Goal: Information Seeking & Learning: Learn about a topic

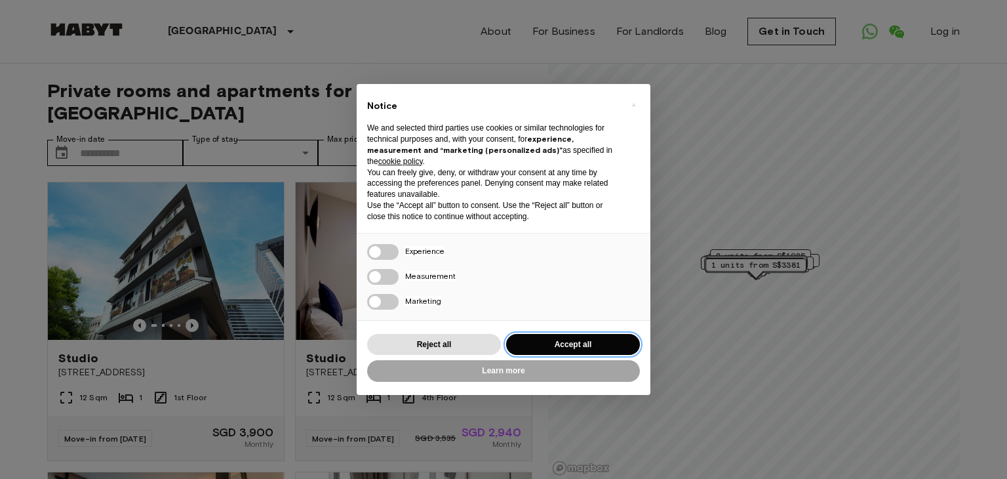
click at [576, 339] on button "Accept all" at bounding box center [573, 345] width 134 height 22
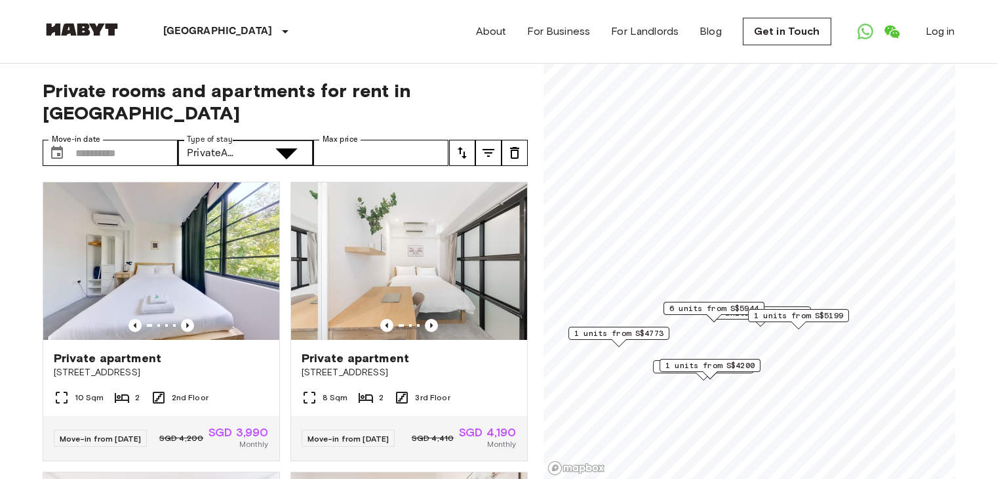
type input "**********"
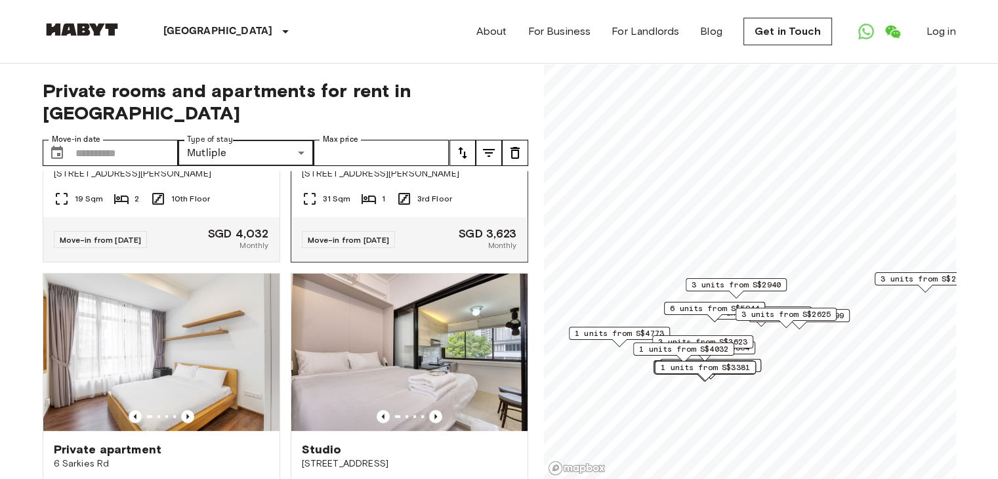
scroll to position [3970, 0]
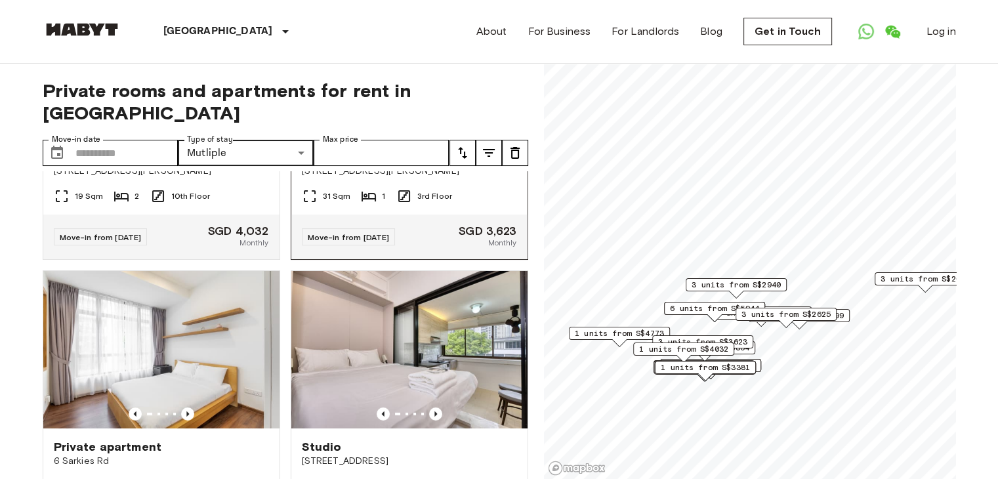
click at [434, 127] on icon "Previous image" at bounding box center [435, 123] width 3 height 5
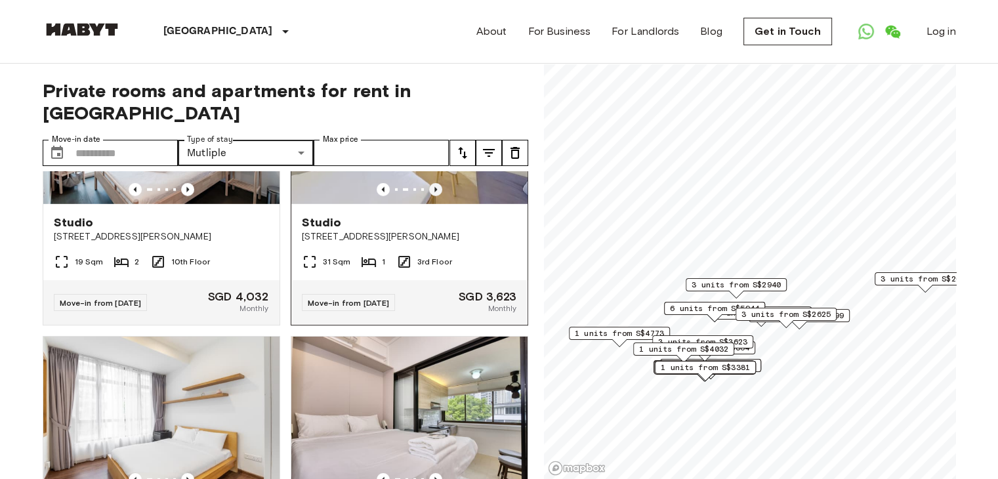
click at [431, 196] on icon "Previous image" at bounding box center [435, 189] width 13 height 13
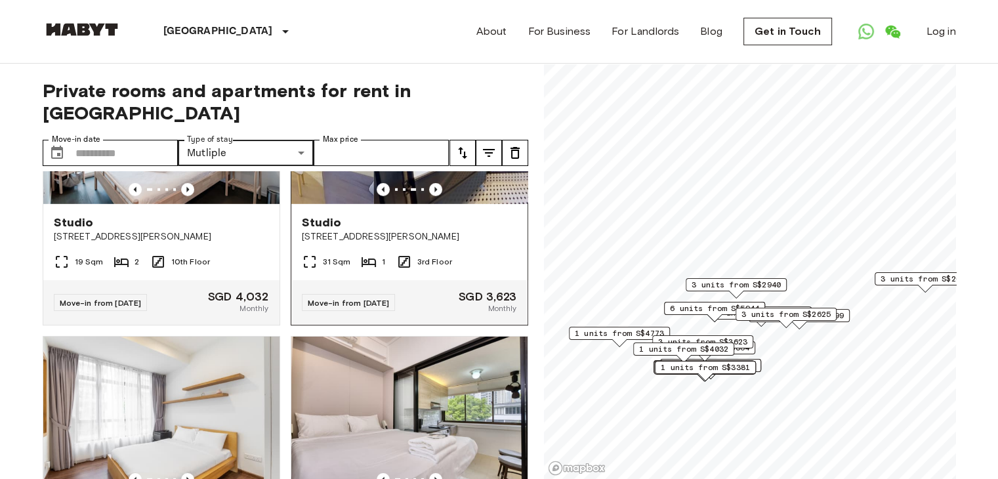
scroll to position [3839, 0]
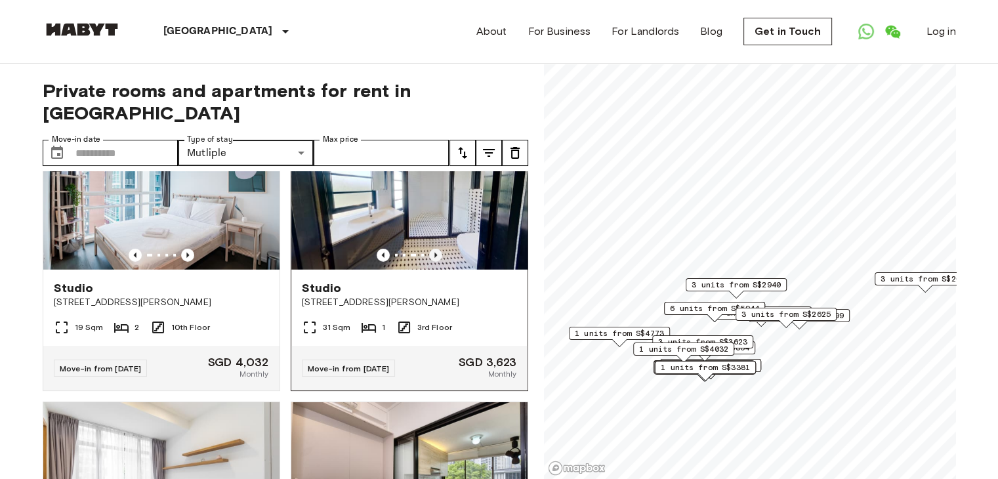
click at [430, 262] on icon "Previous image" at bounding box center [435, 255] width 13 height 13
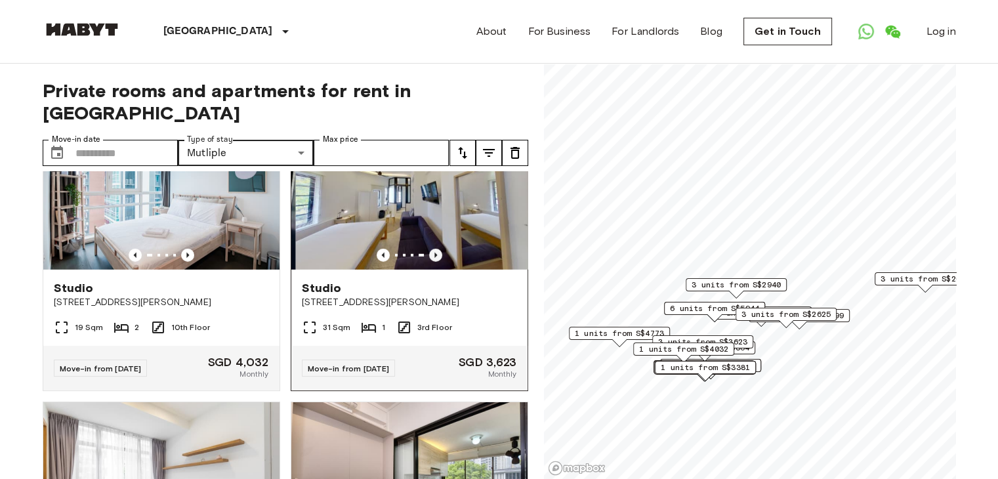
click at [430, 262] on icon "Previous image" at bounding box center [435, 255] width 13 height 13
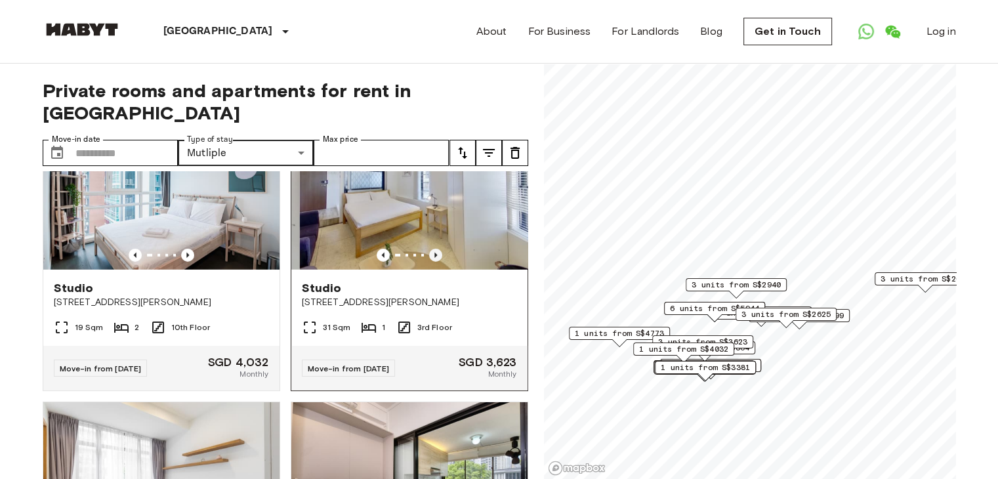
click at [430, 262] on icon "Previous image" at bounding box center [435, 255] width 13 height 13
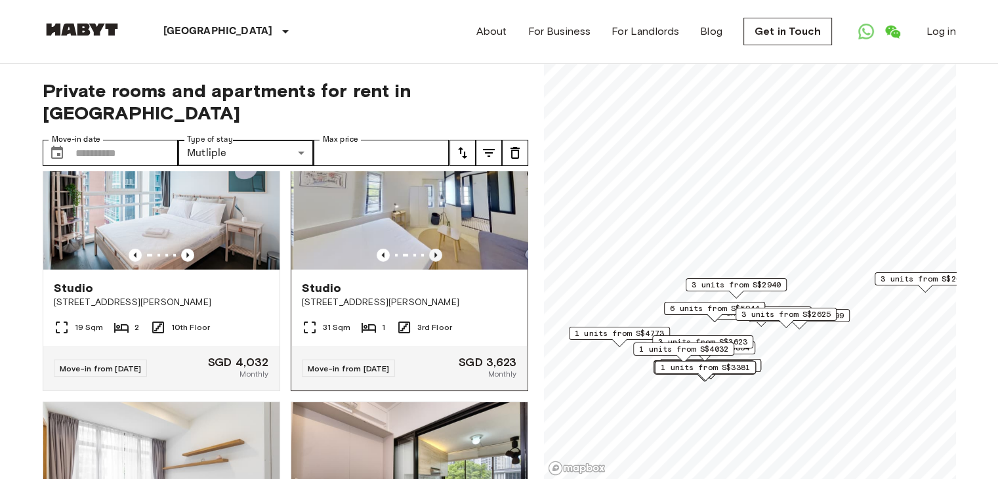
click at [430, 262] on icon "Previous image" at bounding box center [435, 255] width 13 height 13
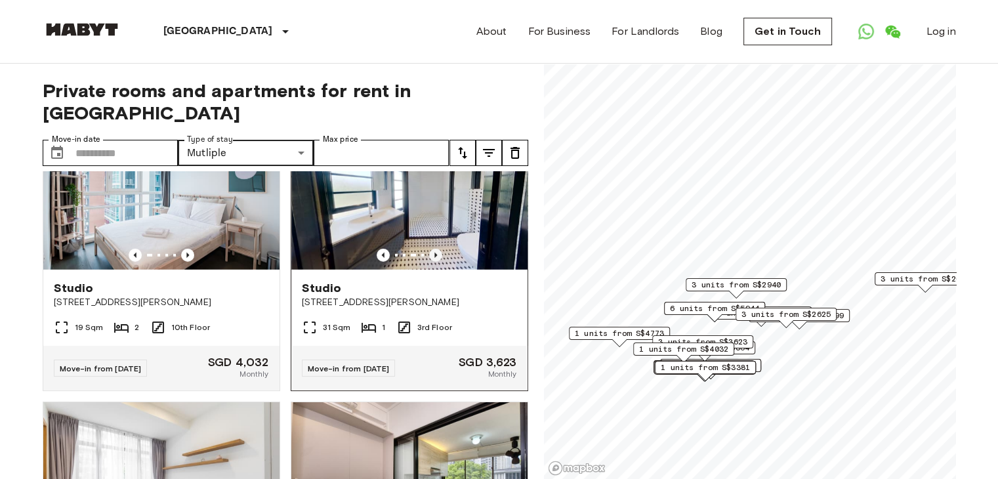
click at [430, 262] on icon "Previous image" at bounding box center [435, 255] width 13 height 13
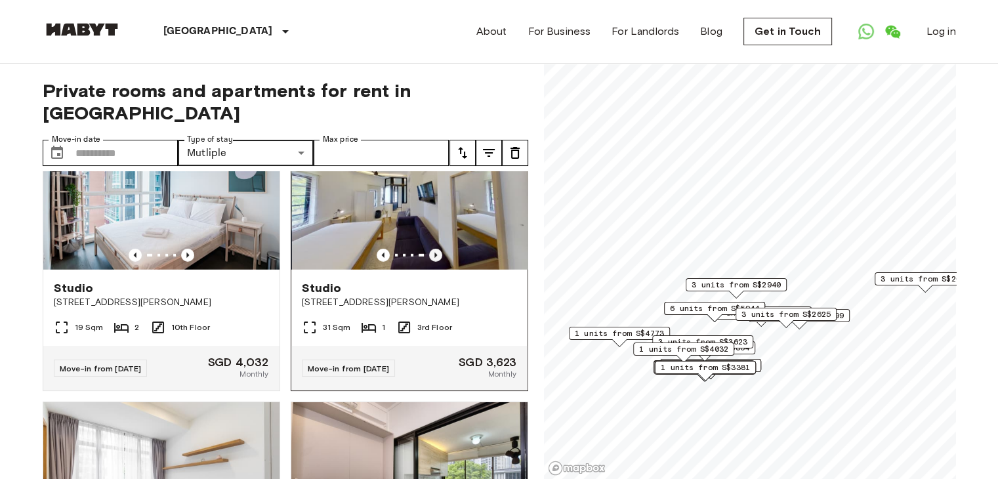
click at [430, 262] on icon "Previous image" at bounding box center [435, 255] width 13 height 13
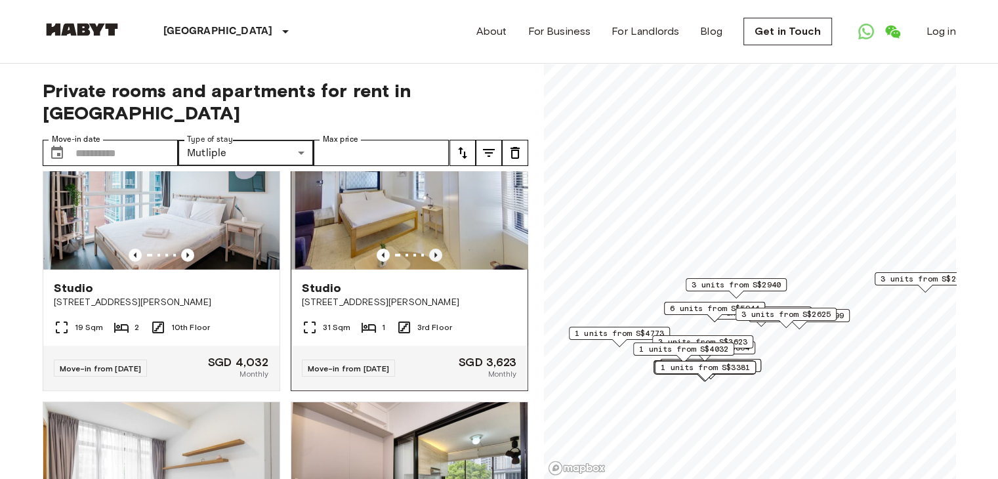
click at [430, 262] on icon "Previous image" at bounding box center [435, 255] width 13 height 13
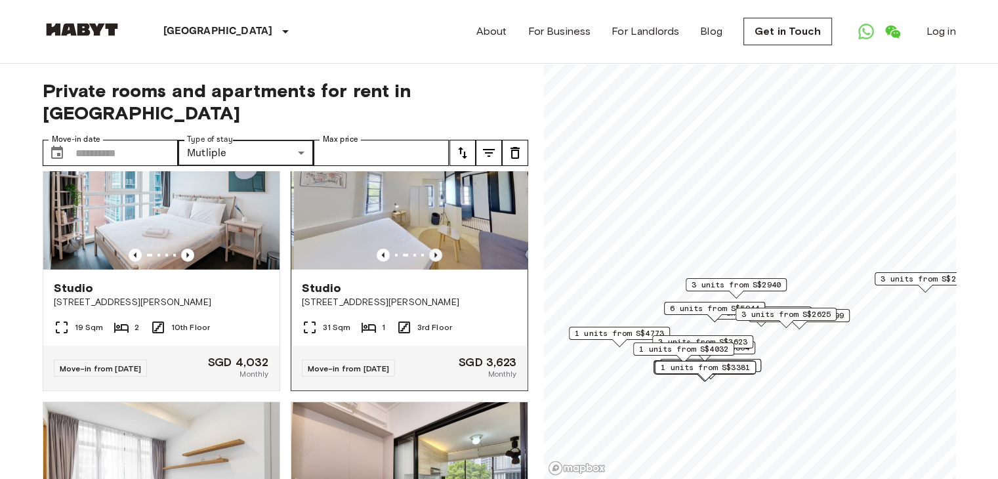
click at [430, 262] on icon "Previous image" at bounding box center [435, 255] width 13 height 13
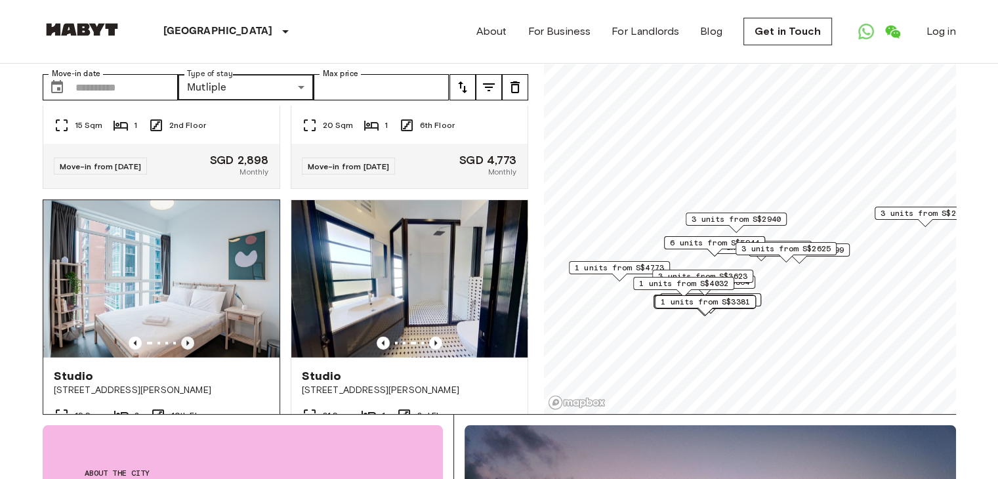
scroll to position [3577, 0]
